Goal: Information Seeking & Learning: Find specific fact

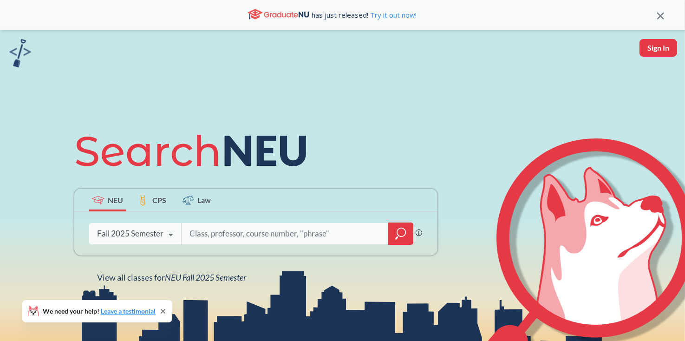
click at [241, 231] on input "search" at bounding box center [284, 233] width 193 height 19
type input "Econ"
click at [395, 238] on icon "magnifying glass" at bounding box center [396, 237] width 3 height 3
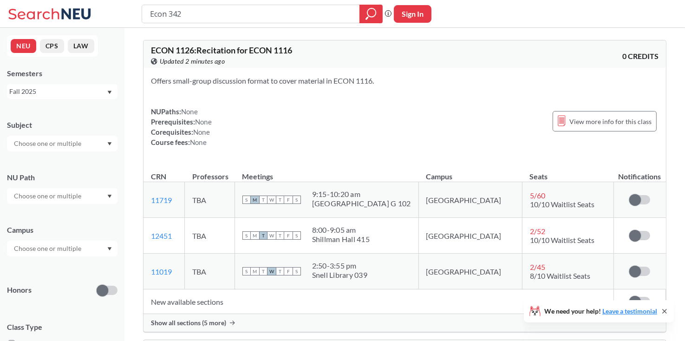
type input "Econ 3424"
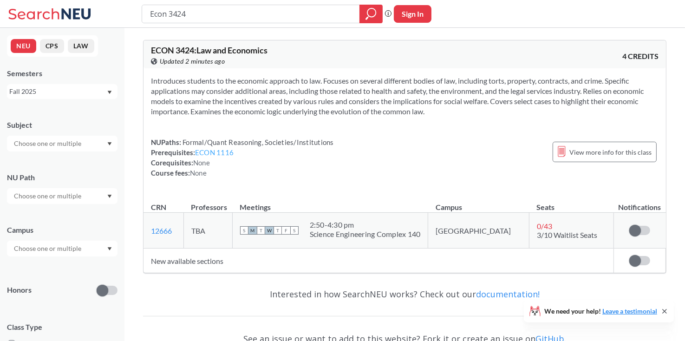
click at [218, 150] on link "ECON 1116" at bounding box center [214, 152] width 39 height 8
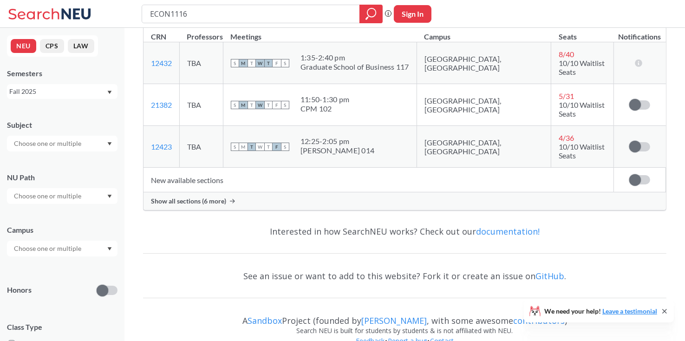
scroll to position [170, 0]
type input "Econ 3424"
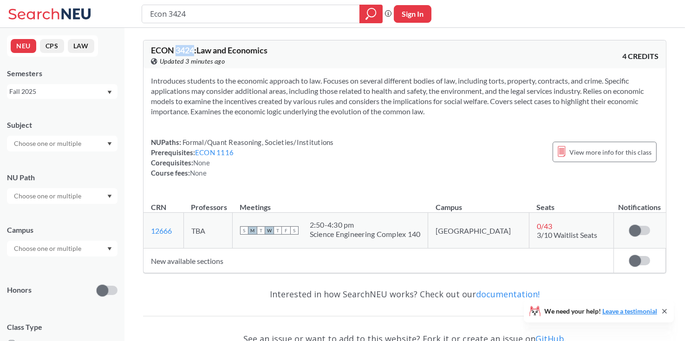
drag, startPoint x: 194, startPoint y: 51, endPoint x: 177, endPoint y: 51, distance: 16.7
click at [177, 51] on span "ECON 3424 : Law and Economics" at bounding box center [209, 50] width 117 height 10
copy span "3424"
click at [401, 155] on div "NUPaths: Formal/Quant Reasoning, Societies/Institutions Prerequisites: ECON 111…" at bounding box center [404, 157] width 507 height 41
click at [418, 148] on div "NUPaths: Formal/Quant Reasoning, Societies/Institutions Prerequisites: ECON 111…" at bounding box center [404, 157] width 507 height 41
